Goal: Transaction & Acquisition: Subscribe to service/newsletter

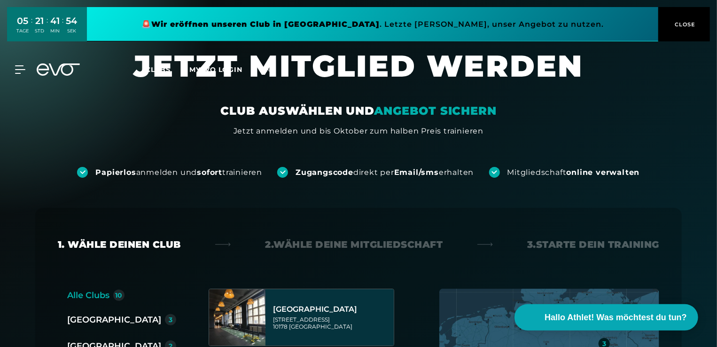
click at [691, 22] on span "CLOSE" at bounding box center [684, 24] width 23 height 8
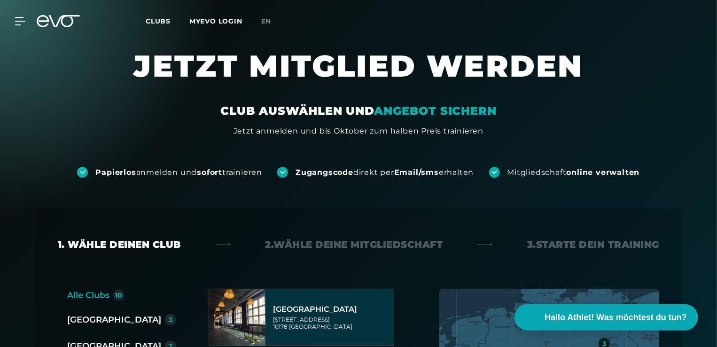
click at [168, 21] on span "Clubs" at bounding box center [158, 21] width 25 height 8
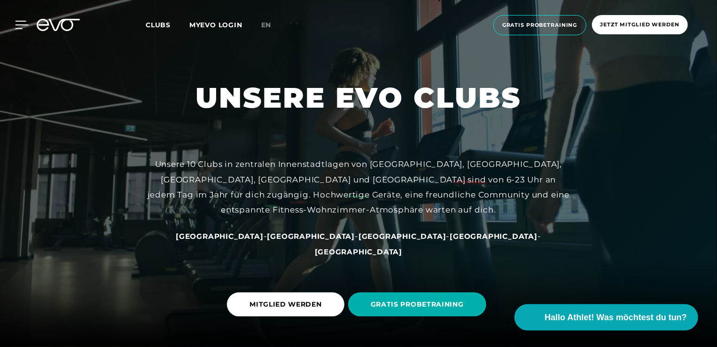
click at [19, 24] on icon at bounding box center [22, 25] width 13 height 8
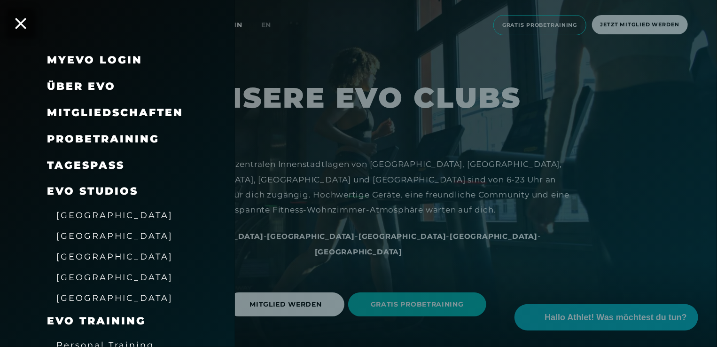
click at [469, 132] on div at bounding box center [358, 173] width 717 height 347
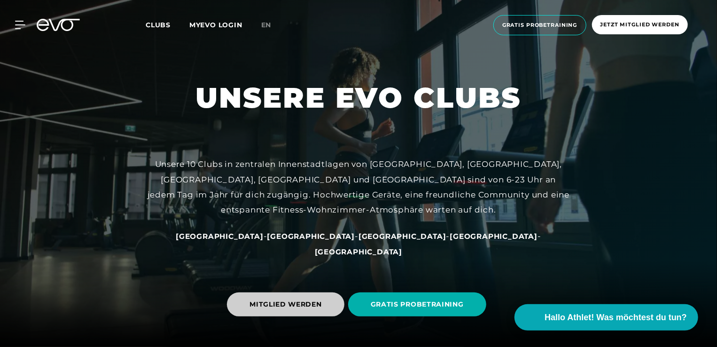
click at [312, 305] on span "MITGLIED WERDEN" at bounding box center [286, 304] width 72 height 10
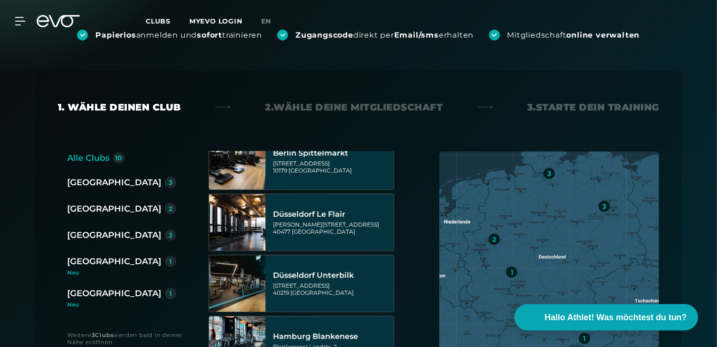
scroll to position [141, 0]
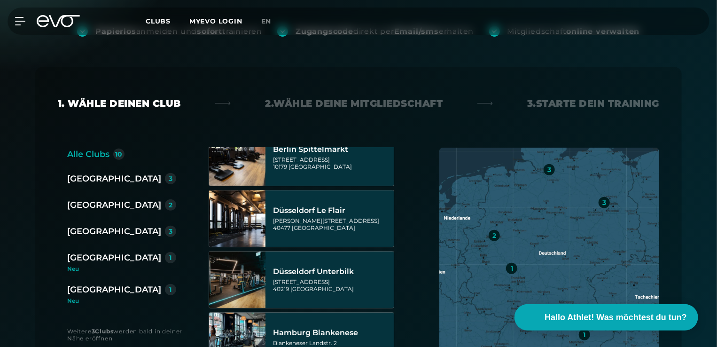
click at [103, 286] on div "[GEOGRAPHIC_DATA]" at bounding box center [114, 289] width 94 height 13
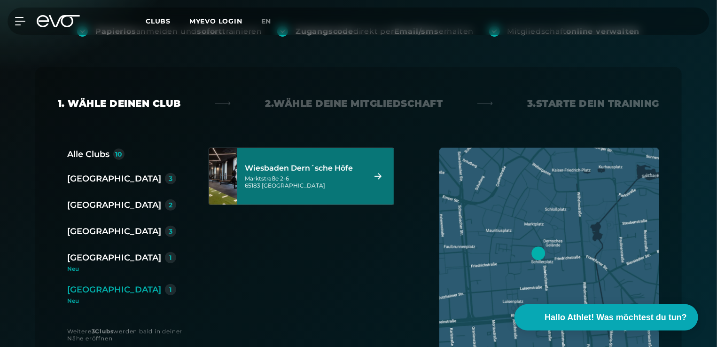
click at [323, 186] on div "[STREET_ADDRESS]" at bounding box center [304, 182] width 118 height 14
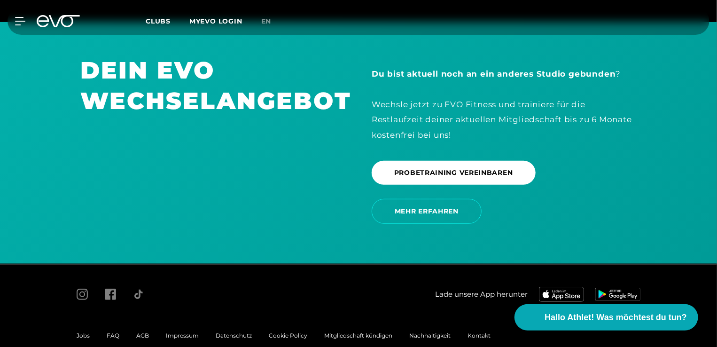
scroll to position [1983, 0]
